Goal: Find specific page/section: Find specific page/section

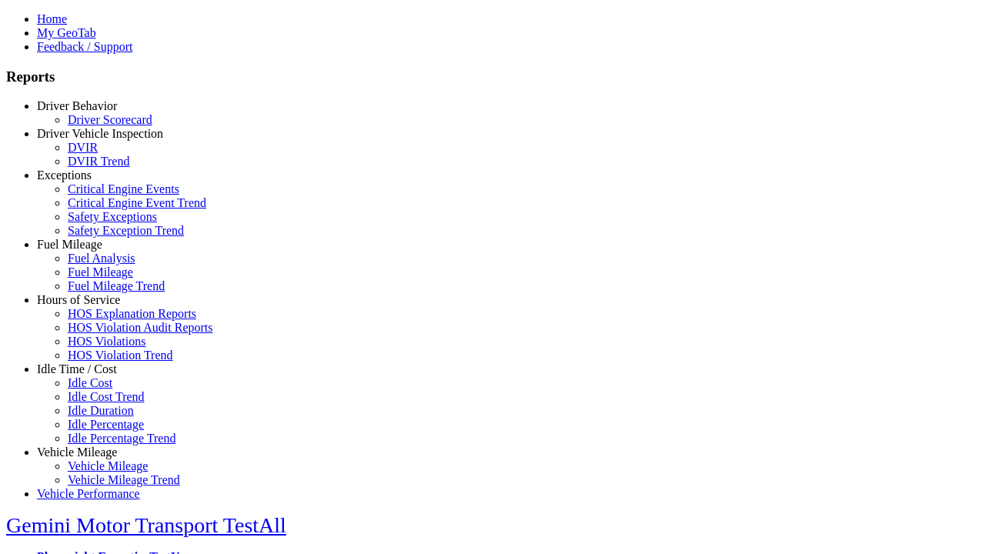
click at [89, 376] on link "Idle Time / Cost" at bounding box center [77, 369] width 80 height 13
click at [100, 389] on link "Idle Cost" at bounding box center [90, 382] width 45 height 13
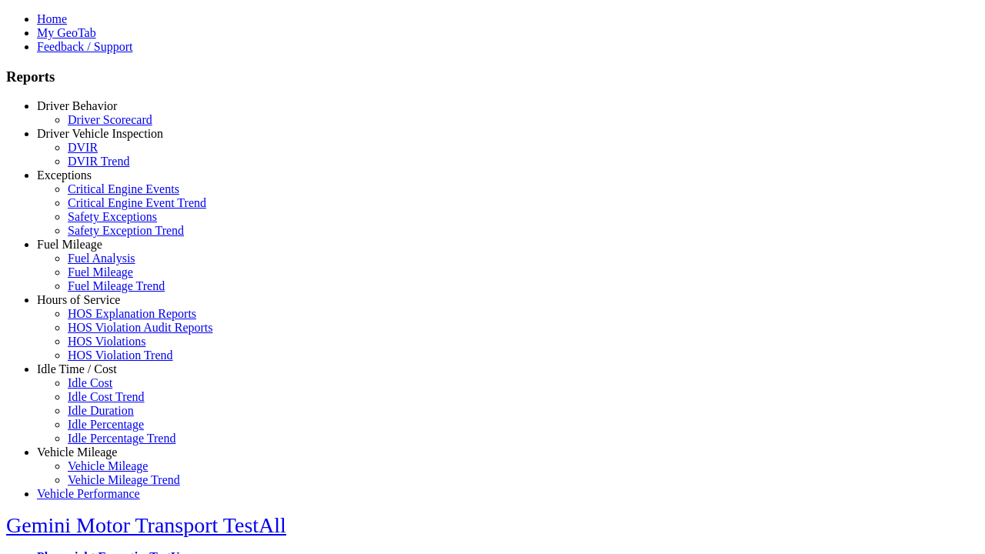
type input "****"
